Goal: Transaction & Acquisition: Subscribe to service/newsletter

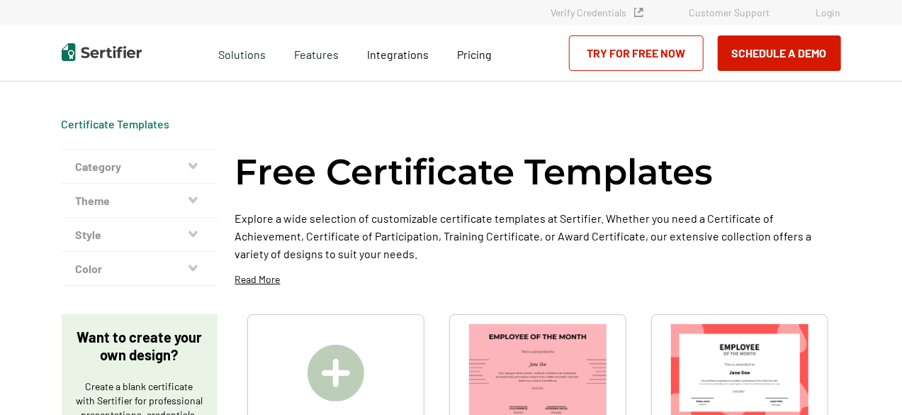
click at [175, 171] on button "Category" at bounding box center [140, 167] width 156 height 34
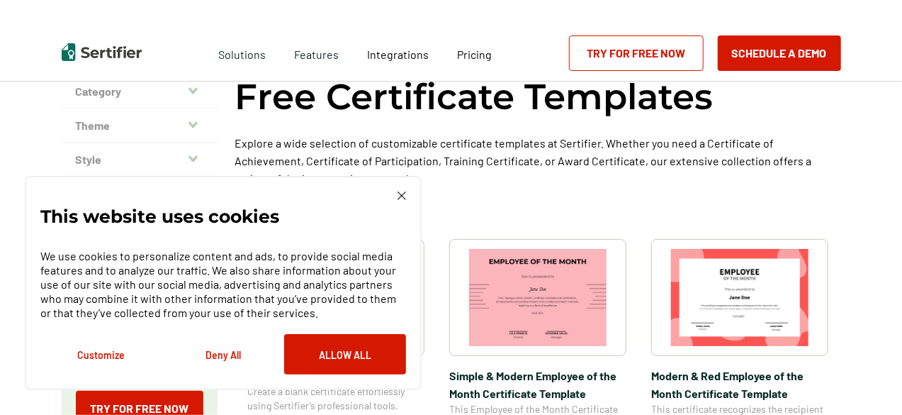
click at [634, 55] on link "Try for Free Now" at bounding box center [636, 52] width 135 height 35
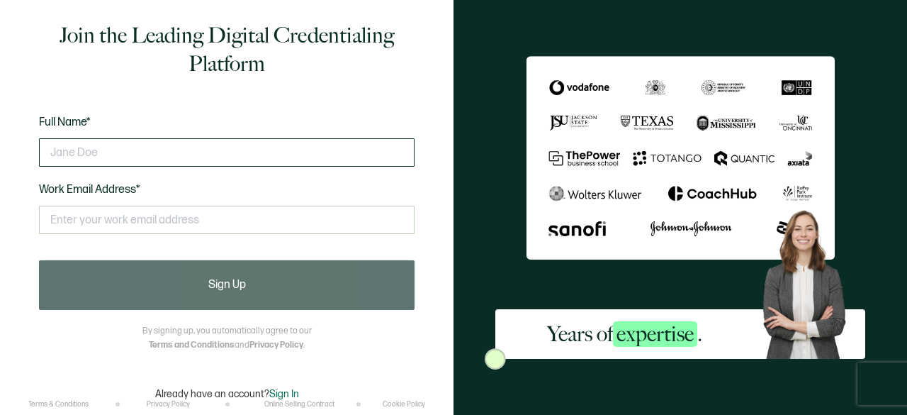
click at [197, 159] on input "text" at bounding box center [227, 152] width 376 height 28
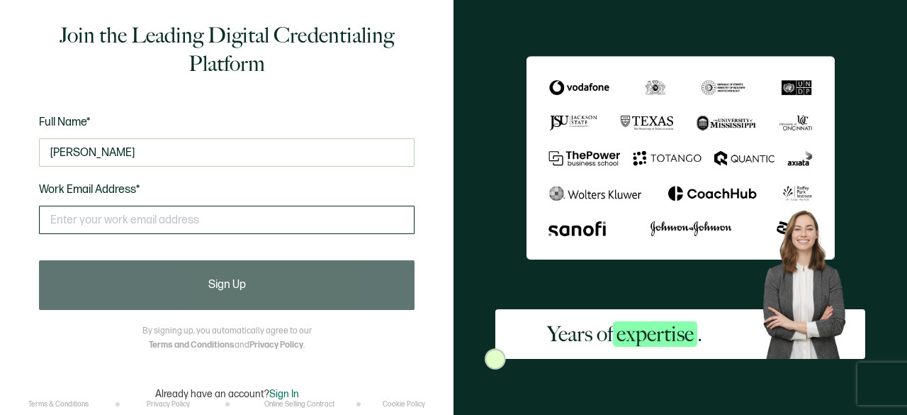
type input "[PERSON_NAME]"
click at [163, 216] on input "text" at bounding box center [227, 220] width 376 height 28
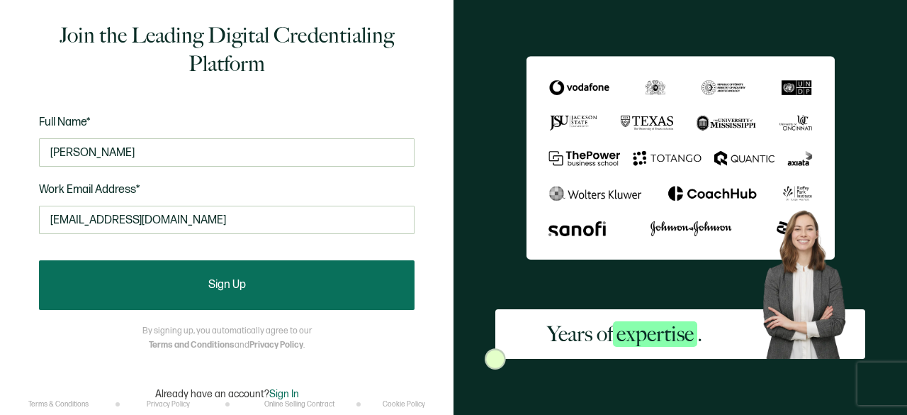
type input "[EMAIL_ADDRESS][DOMAIN_NAME]"
click at [151, 289] on button "Sign Up" at bounding box center [227, 285] width 376 height 50
